Goal: Transaction & Acquisition: Purchase product/service

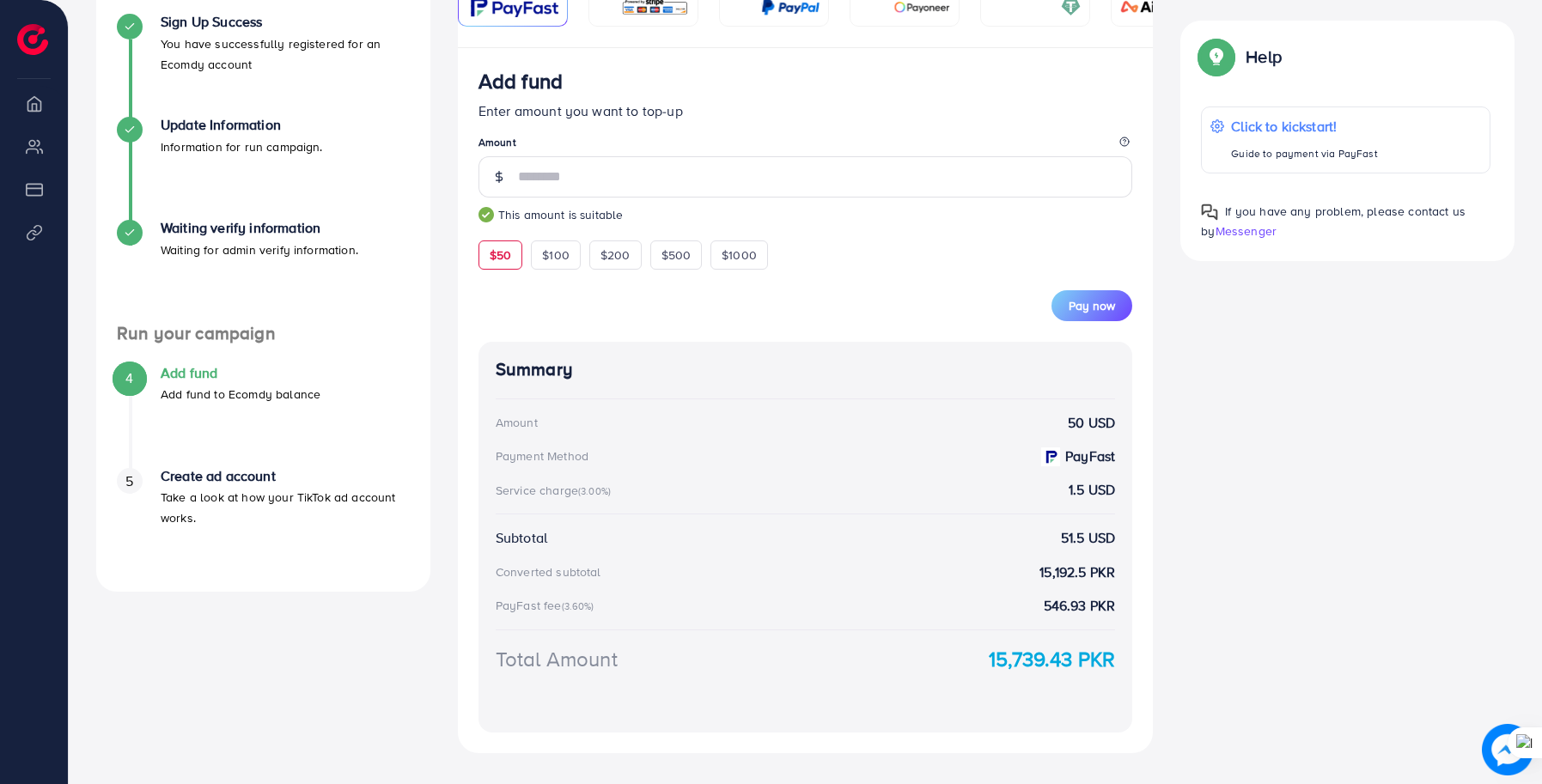
scroll to position [409, 0]
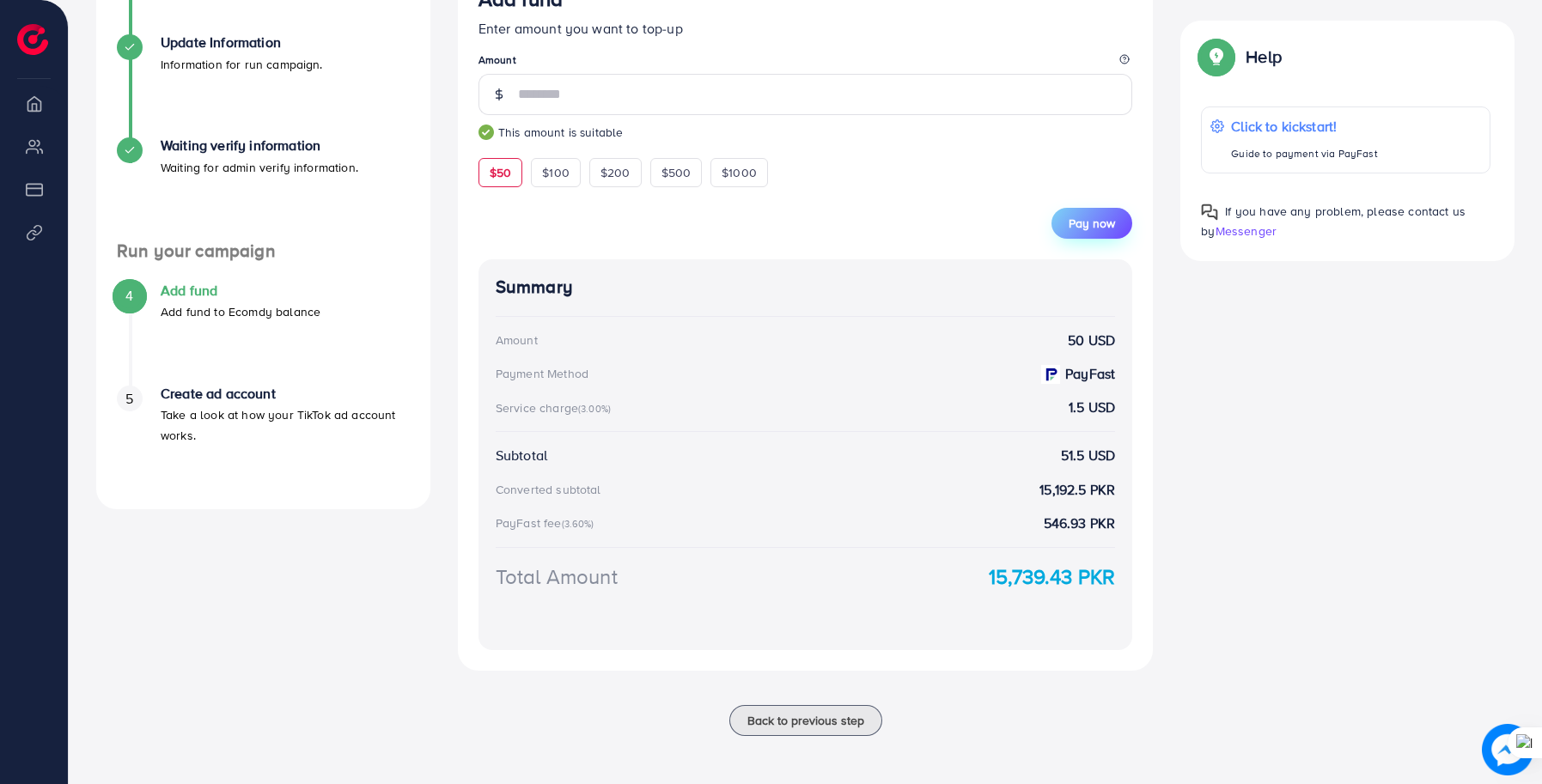
click at [1083, 228] on span "Pay now" at bounding box center [1091, 224] width 46 height 18
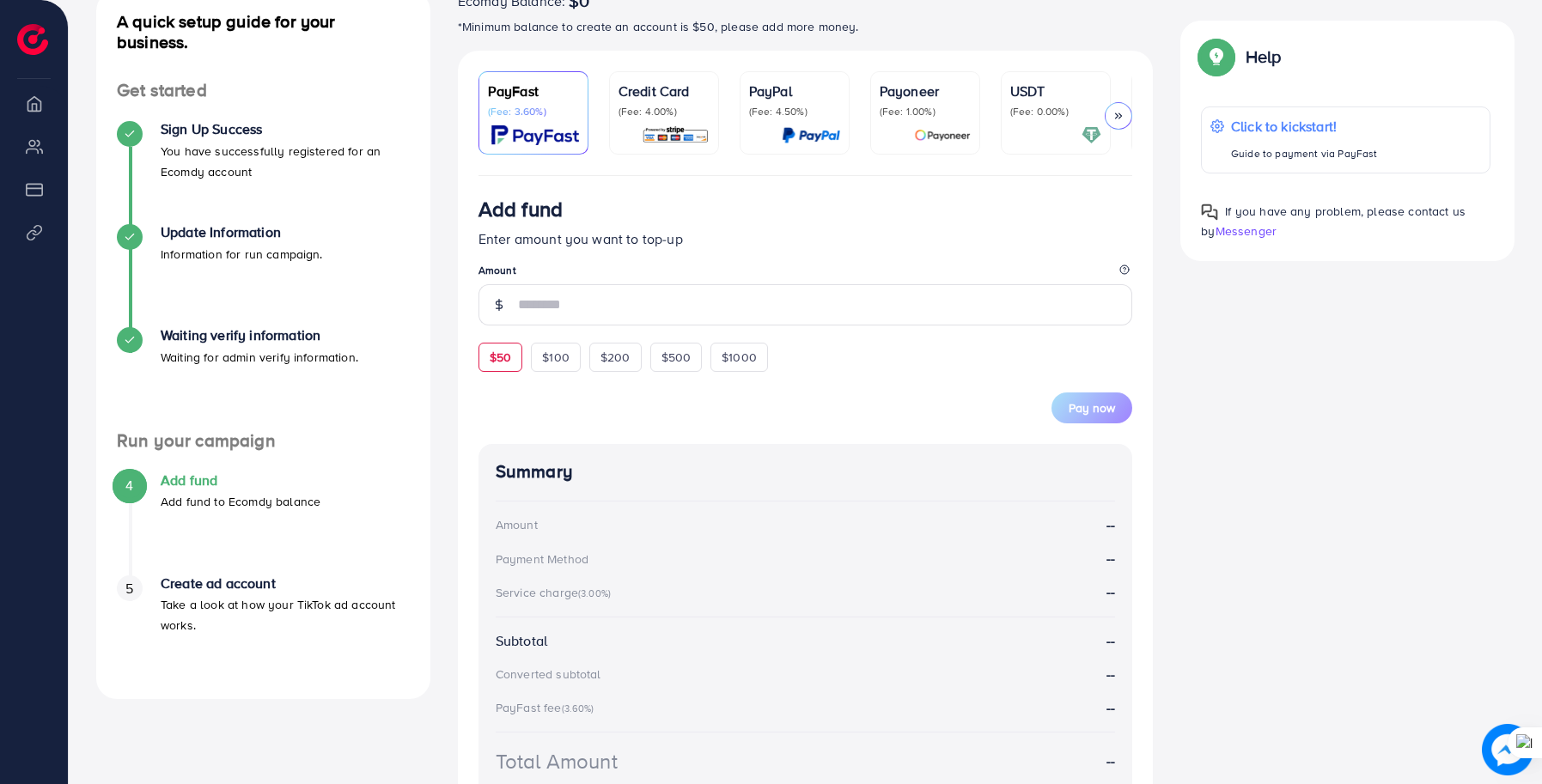
click at [490, 372] on div "$50" at bounding box center [500, 357] width 44 height 29
type input "**"
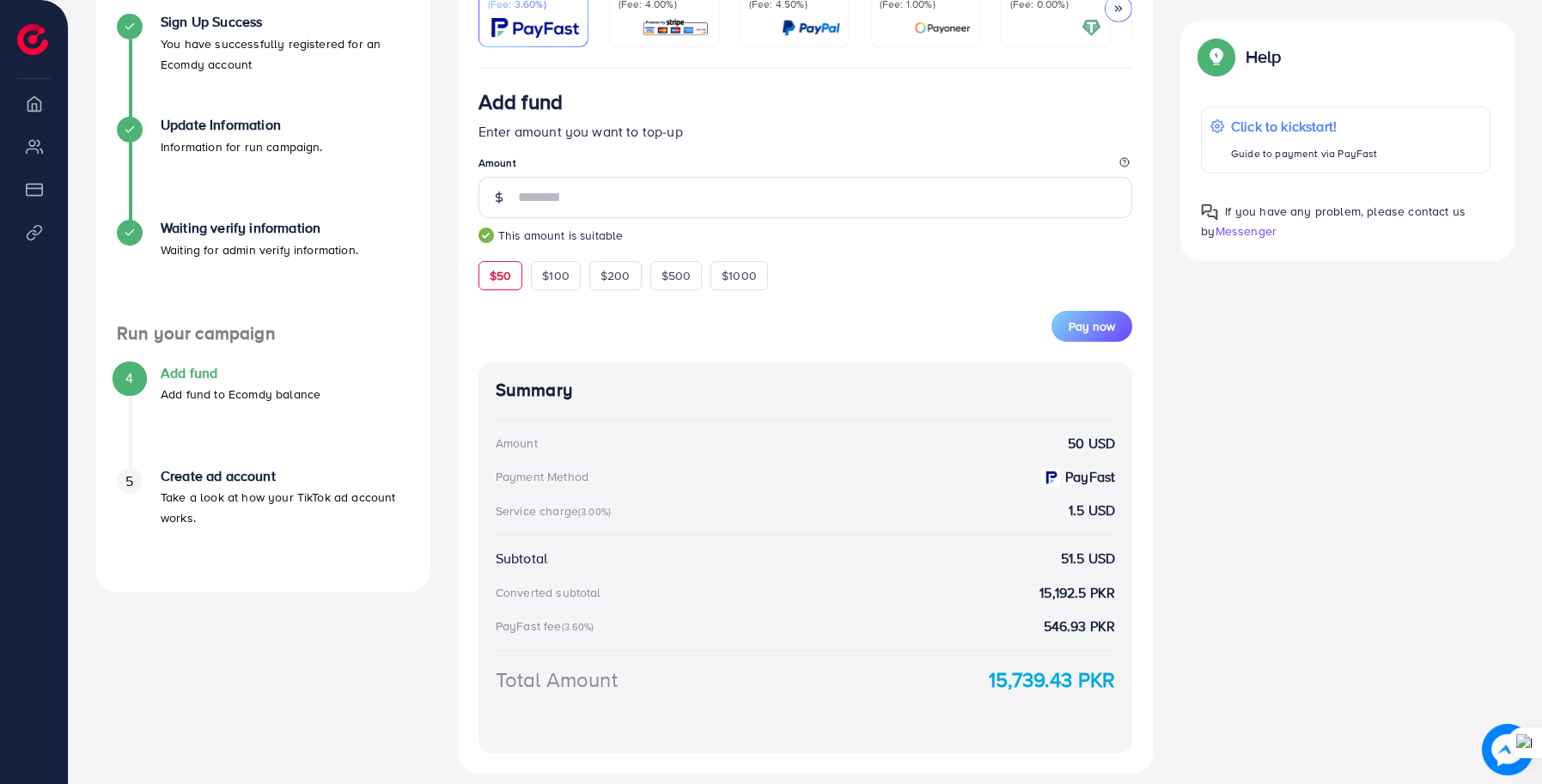
scroll to position [430, 0]
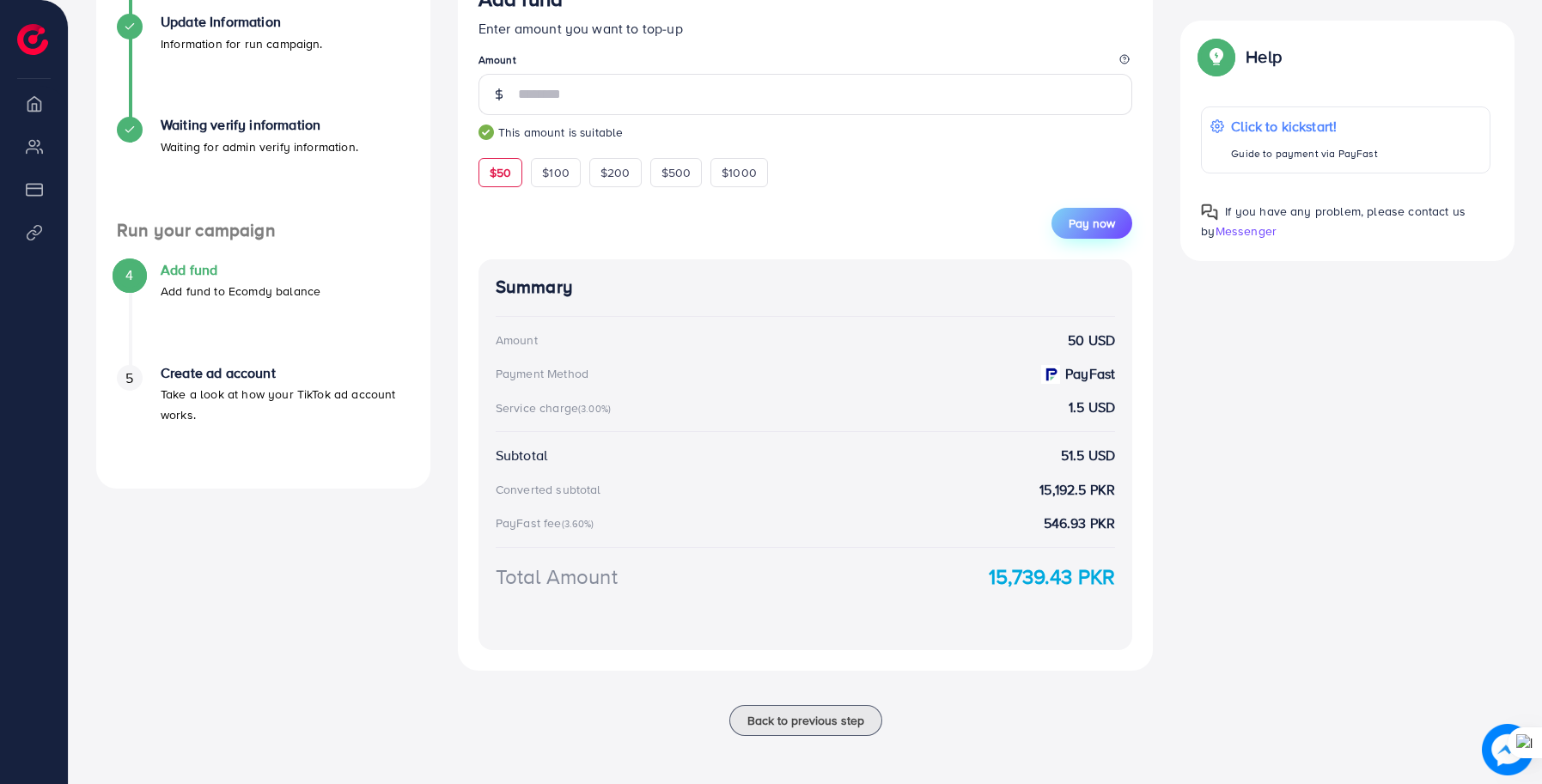
click at [1108, 227] on span "Pay now" at bounding box center [1091, 224] width 46 height 18
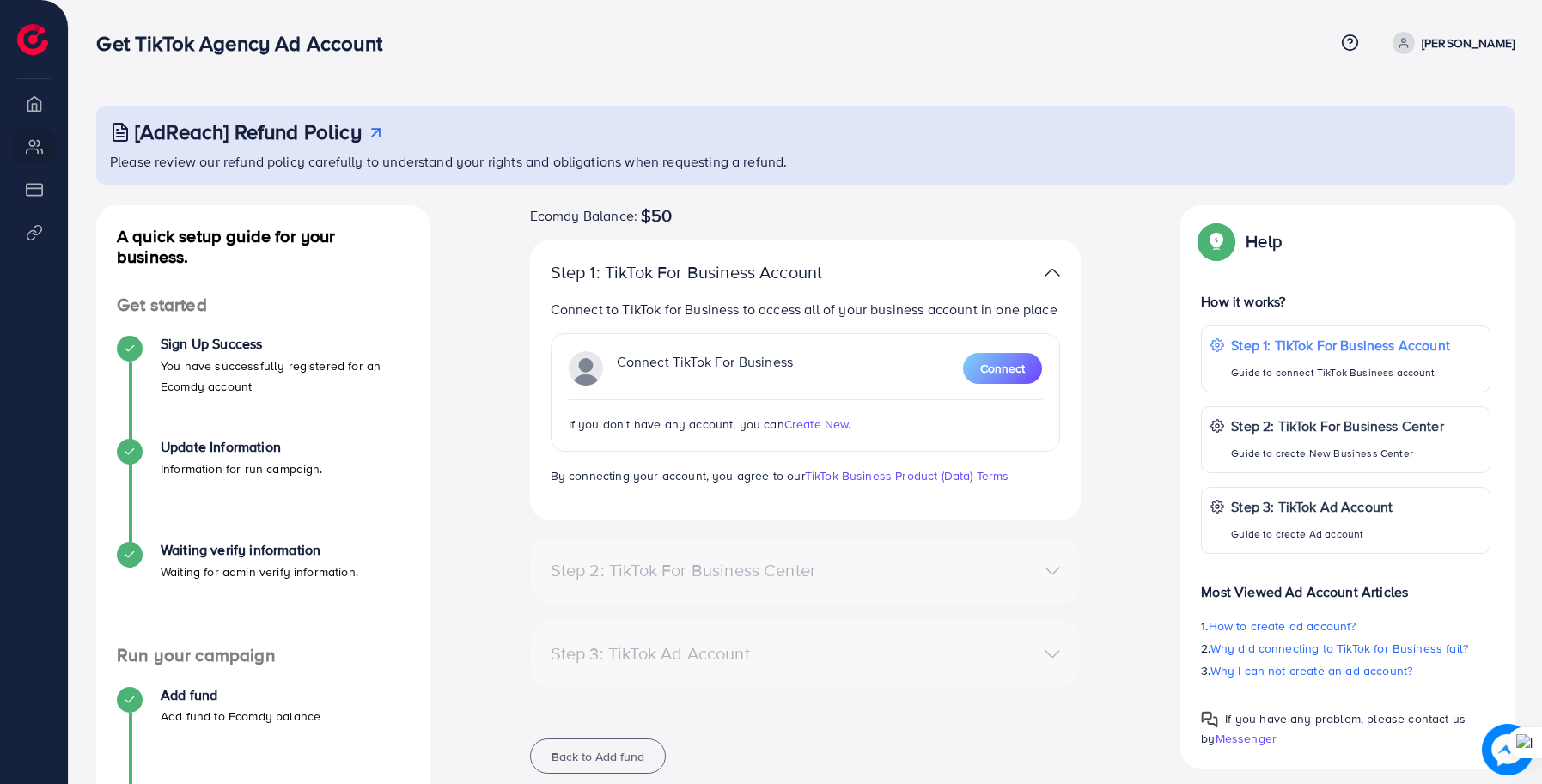
scroll to position [156, 0]
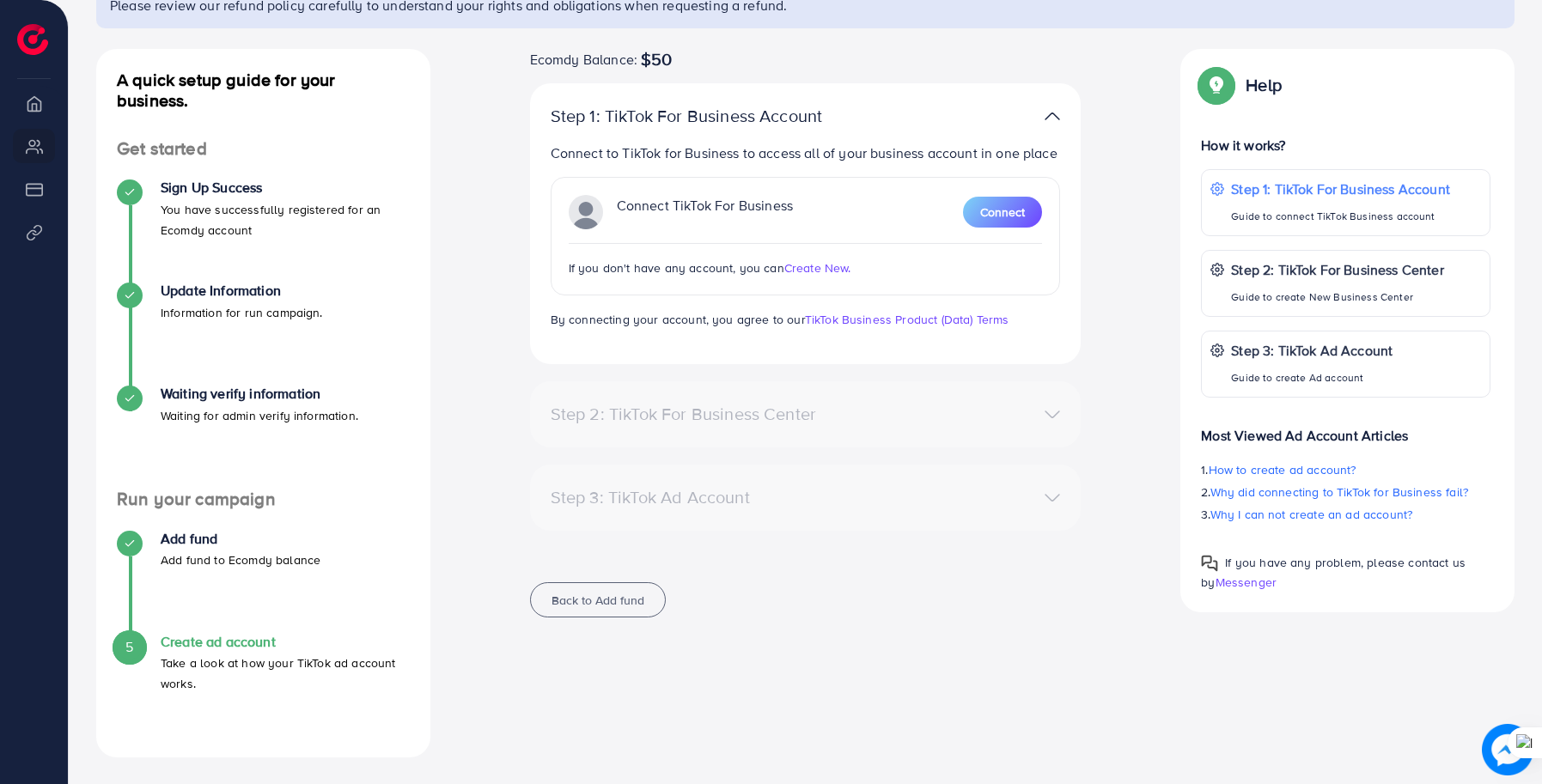
click at [1002, 228] on div "Connect TikTok For Business Connect" at bounding box center [805, 211] width 474 height 34
click at [1007, 225] on button "Connect" at bounding box center [1003, 211] width 79 height 31
